Goal: Task Accomplishment & Management: Manage account settings

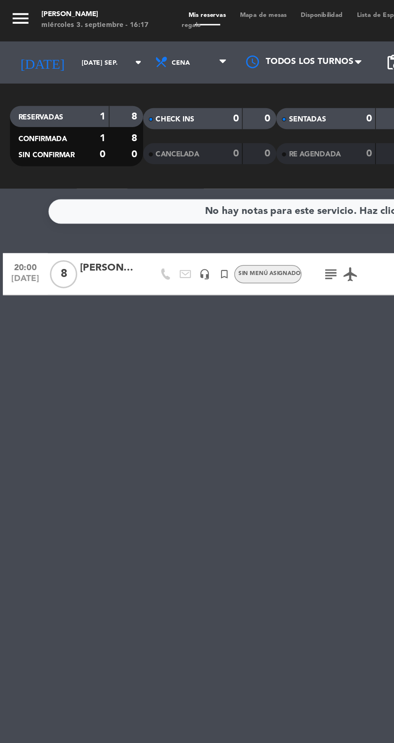
click at [50, 34] on input "[DATE] sep." at bounding box center [68, 36] width 51 height 12
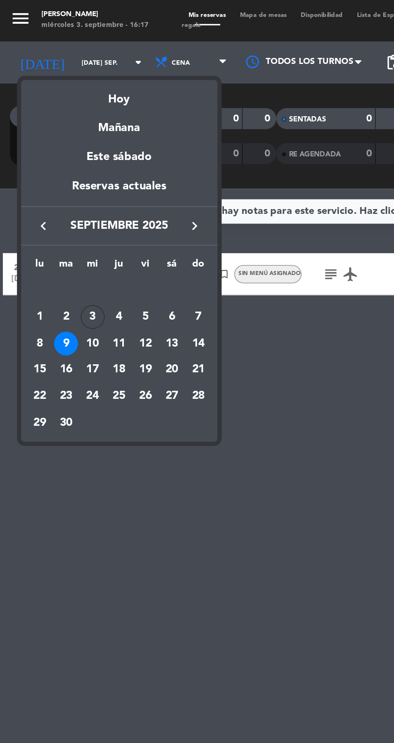
click at [56, 188] on td "3" at bounding box center [53, 182] width 15 height 15
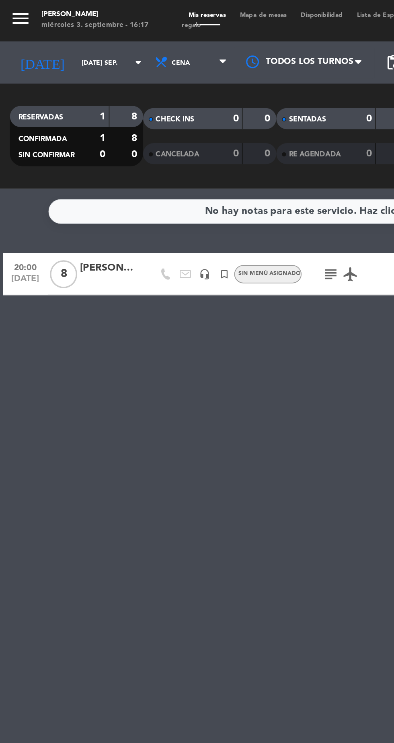
type input "mié. [DATE]"
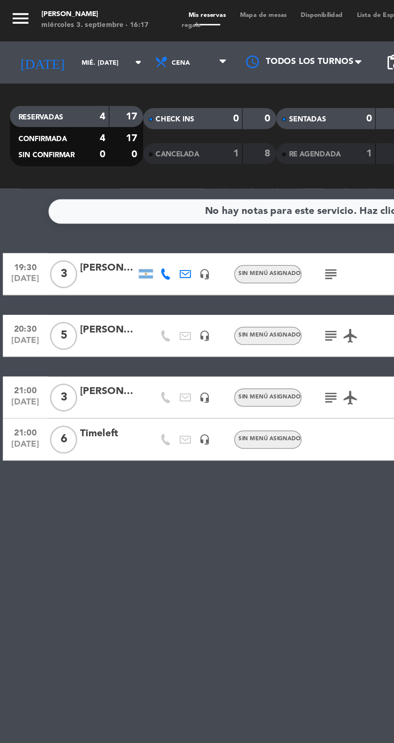
click at [194, 158] on icon "subject" at bounding box center [190, 158] width 10 height 10
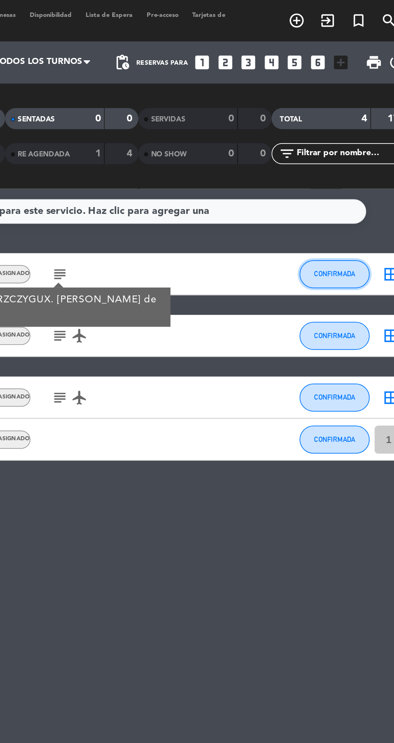
click at [348, 158] on span "CONFIRMADA" at bounding box center [348, 157] width 24 height 4
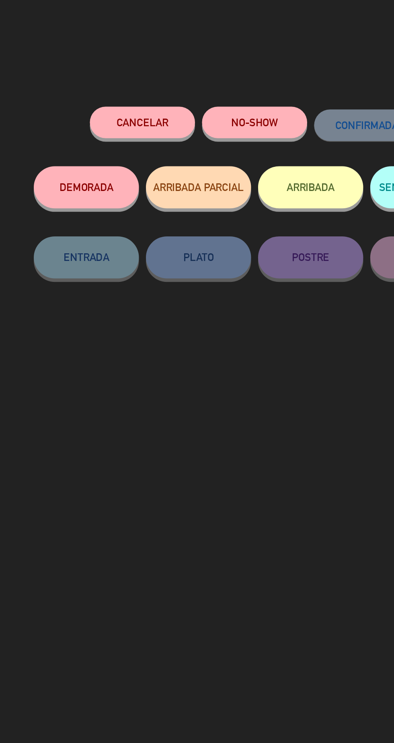
click at [102, 71] on button "Cancelar" at bounding box center [100, 71] width 60 height 18
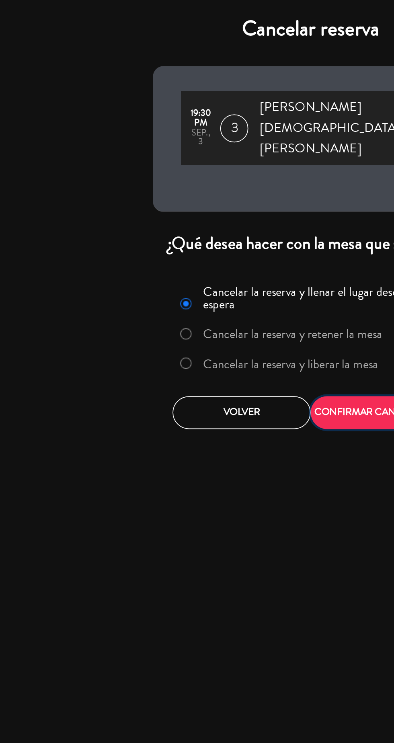
click at [220, 228] on button "CONFIRMAR CANCELACIÓN" at bounding box center [236, 237] width 79 height 19
